Goal: Obtain resource: Obtain resource

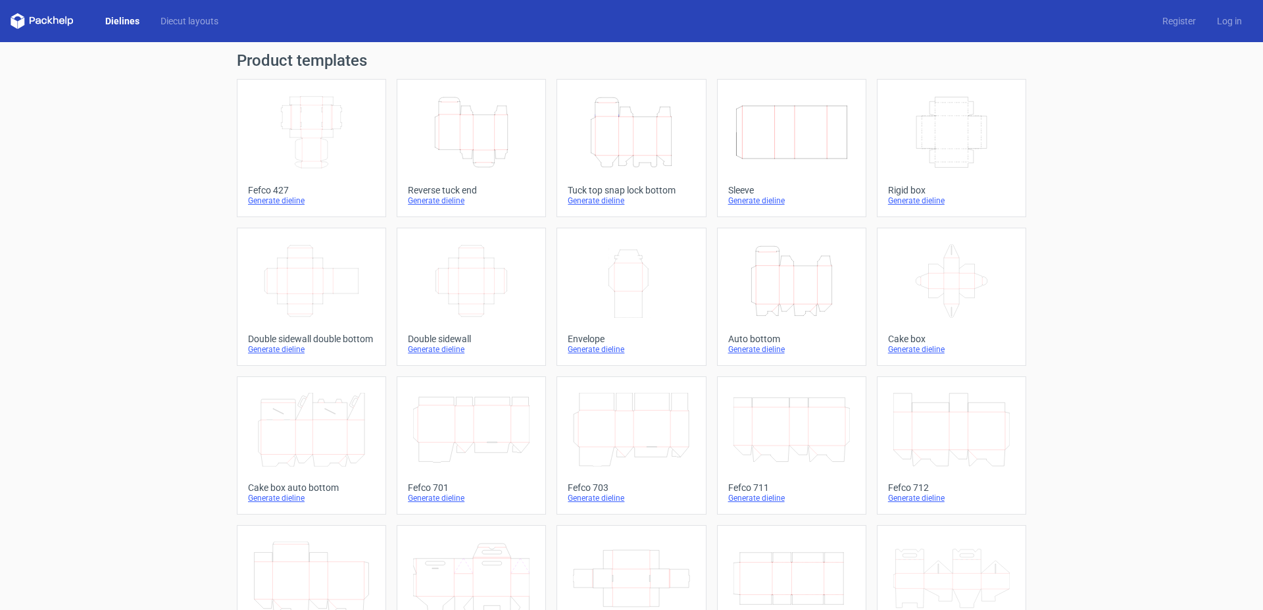
click at [306, 120] on icon "Width Depth Height" at bounding box center [311, 132] width 116 height 74
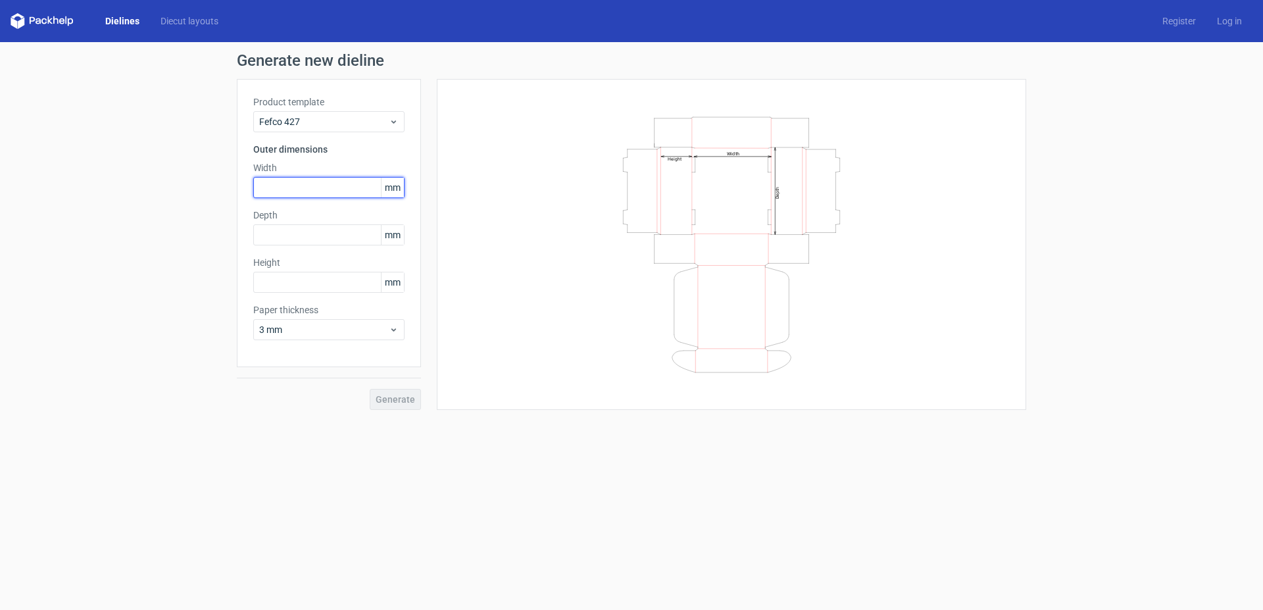
drag, startPoint x: 316, startPoint y: 197, endPoint x: 312, endPoint y: 185, distance: 12.9
click at [313, 193] on input "text" at bounding box center [328, 187] width 151 height 21
click at [312, 184] on input "text" at bounding box center [328, 187] width 151 height 21
click at [293, 186] on input "text" at bounding box center [328, 187] width 151 height 21
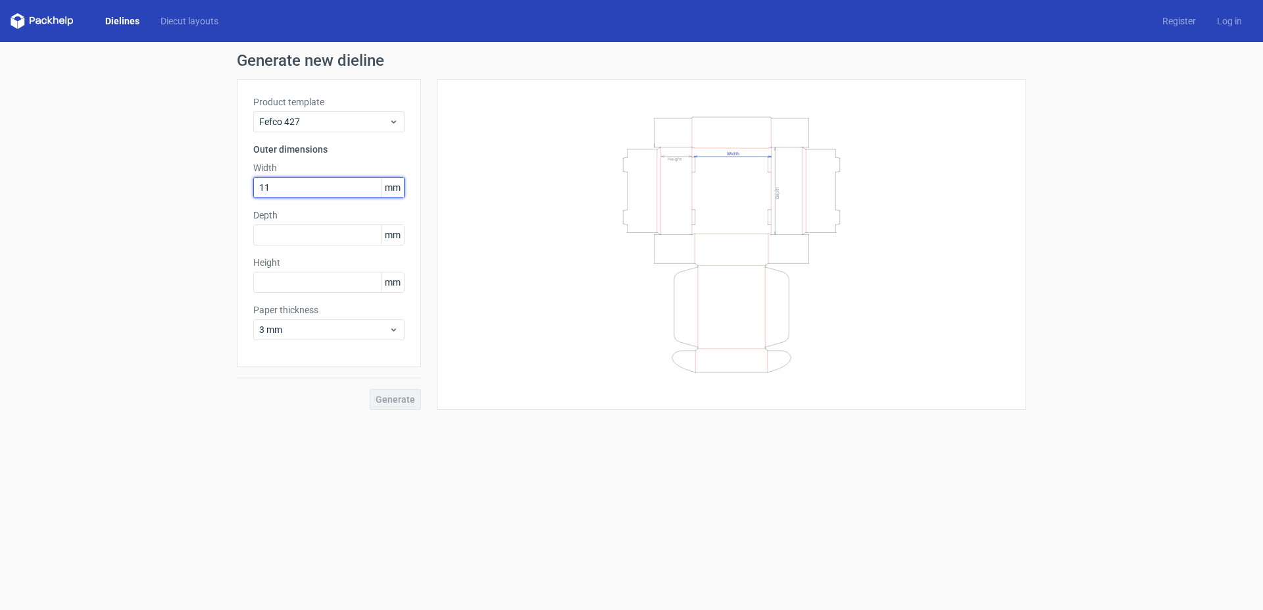
type input "115"
click at [287, 242] on input "text" at bounding box center [328, 234] width 151 height 21
type input "225"
click at [295, 281] on input "text" at bounding box center [328, 282] width 151 height 21
click at [310, 237] on input "225" at bounding box center [328, 234] width 151 height 21
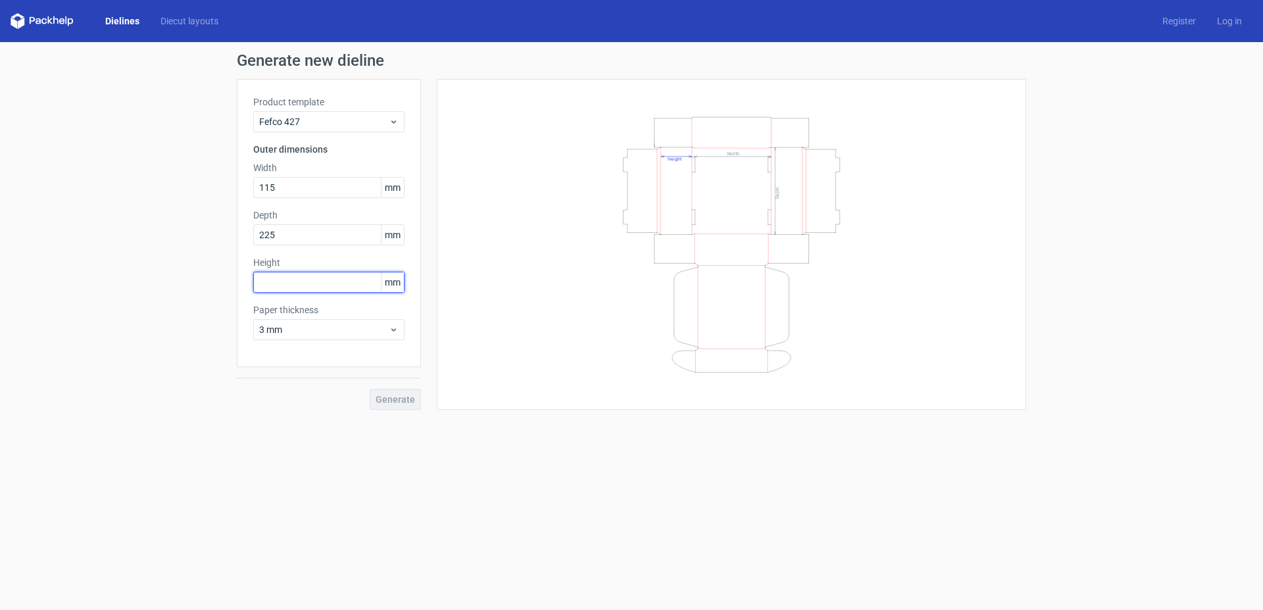
click at [311, 287] on input "text" at bounding box center [328, 282] width 151 height 21
type input "44"
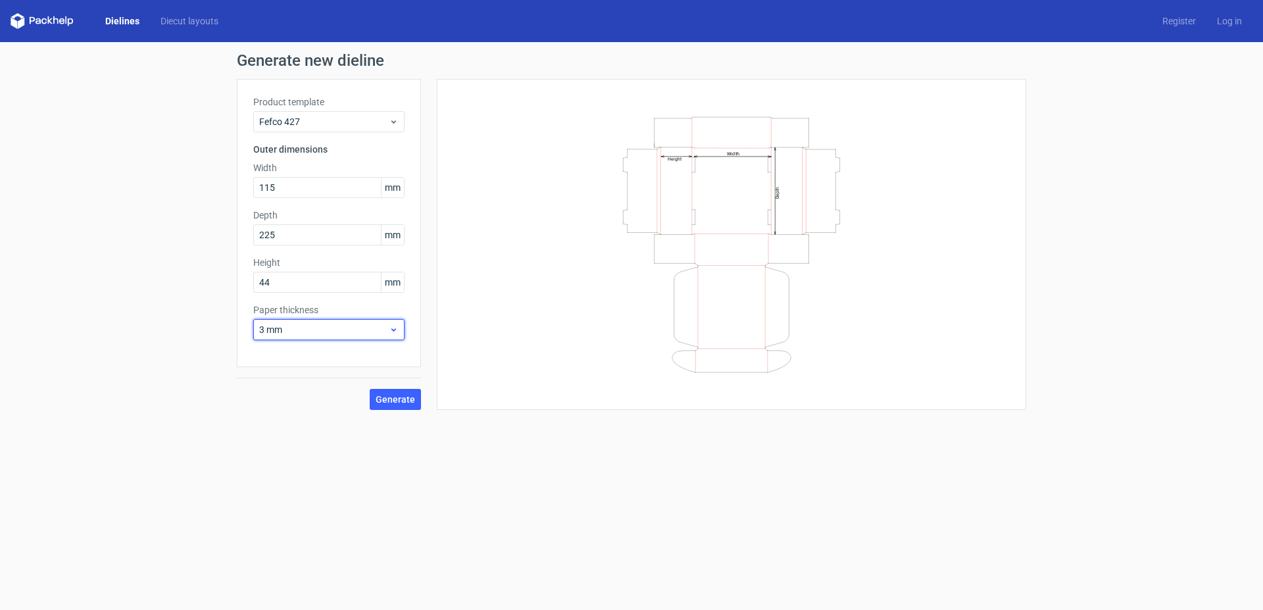
click at [381, 322] on div "3 mm" at bounding box center [328, 329] width 151 height 21
click at [299, 422] on div "1.5 mm" at bounding box center [329, 421] width 141 height 21
click at [401, 399] on span "Generate" at bounding box center [395, 399] width 39 height 9
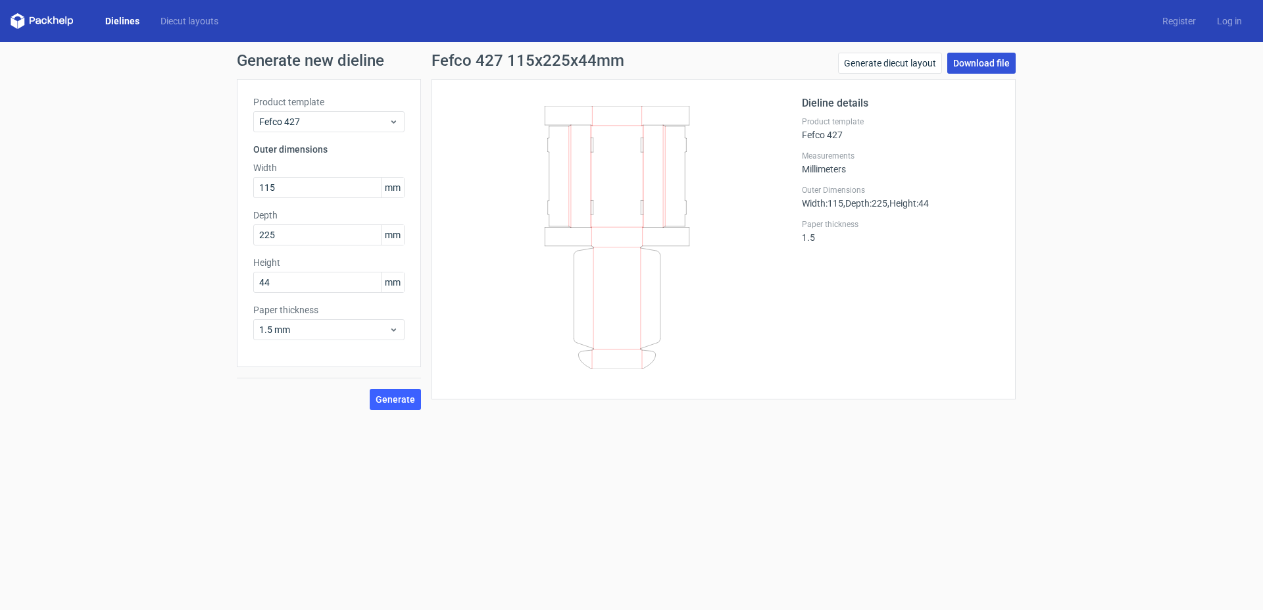
click at [979, 62] on link "Download file" at bounding box center [981, 63] width 68 height 21
click at [908, 64] on link "Generate diecut layout" at bounding box center [890, 63] width 104 height 21
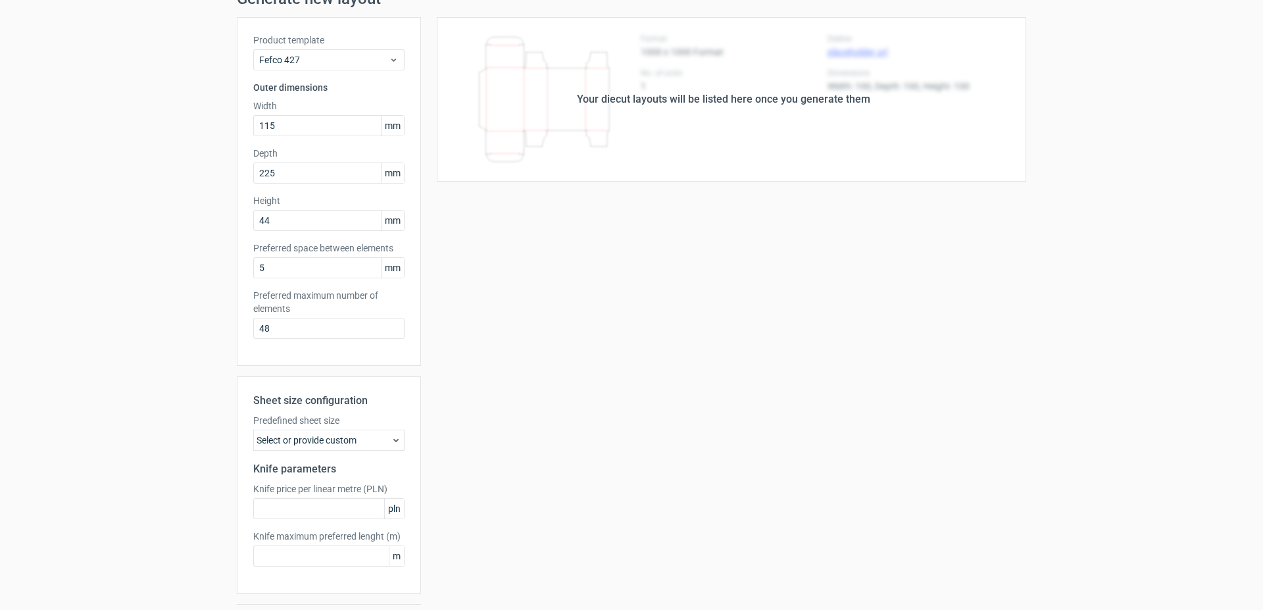
scroll to position [99, 0]
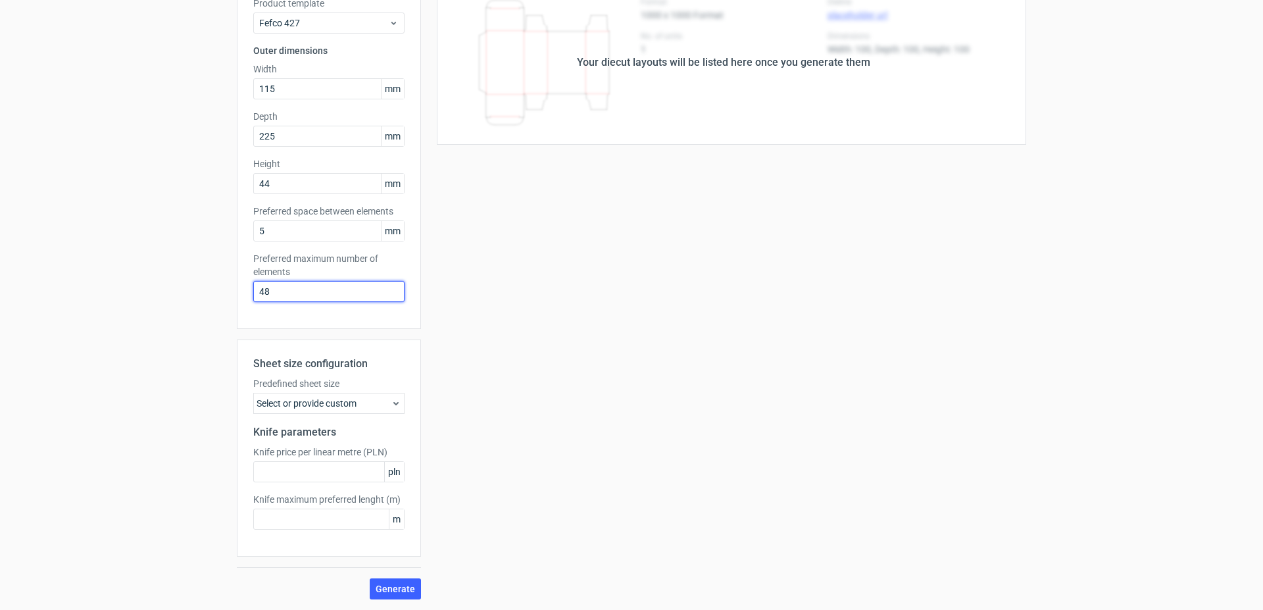
drag, startPoint x: 265, startPoint y: 290, endPoint x: 198, endPoint y: 286, distance: 67.3
click at [253, 286] on input "48" at bounding box center [328, 291] width 151 height 21
type input "1"
click at [394, 585] on span "Generate" at bounding box center [395, 588] width 39 height 9
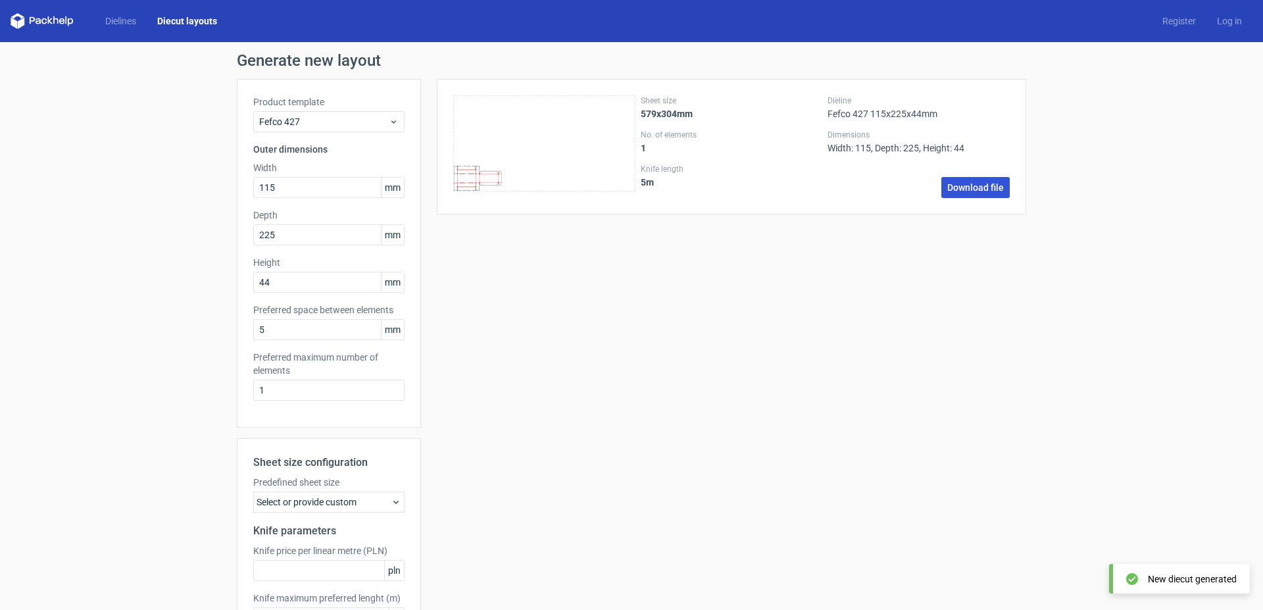
click at [975, 178] on link "Download file" at bounding box center [975, 187] width 68 height 21
